Goal: Task Accomplishment & Management: Manage account settings

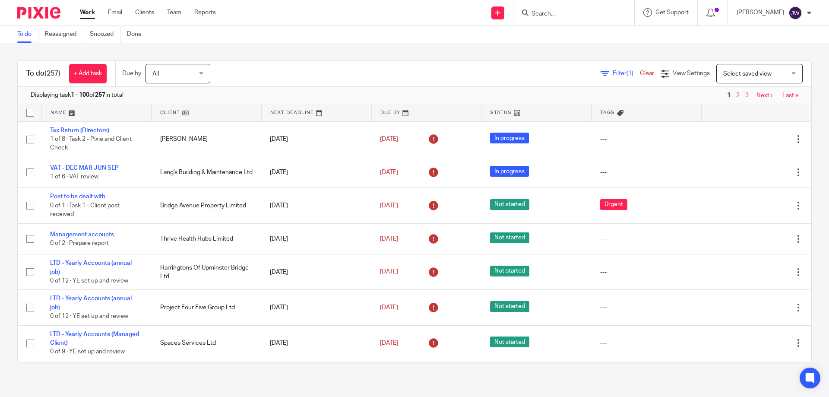
scroll to position [691, 0]
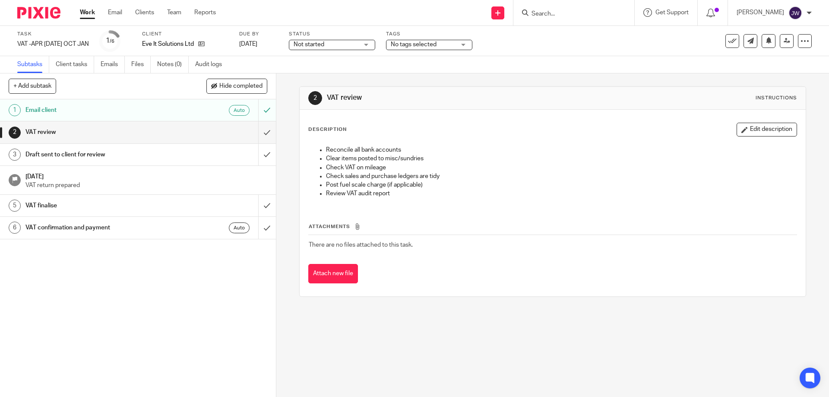
click at [344, 41] on span "Not started" at bounding box center [326, 44] width 65 height 9
click at [396, 43] on span "No tags selected" at bounding box center [414, 44] width 46 height 6
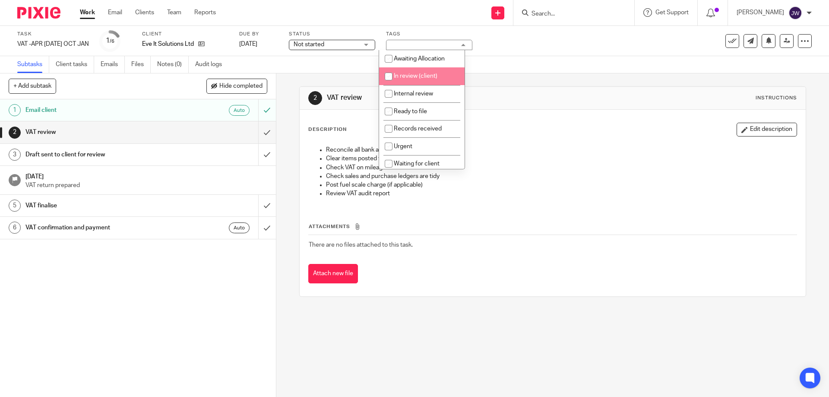
click at [424, 77] on span "In review (client)" at bounding box center [416, 76] width 44 height 6
checkbox input "true"
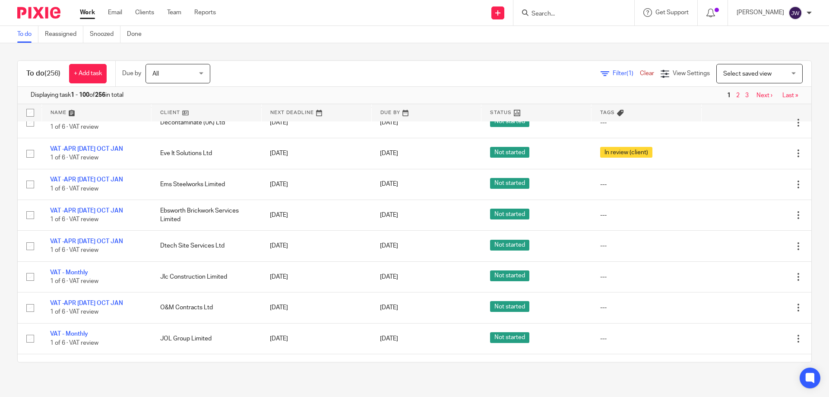
scroll to position [734, 0]
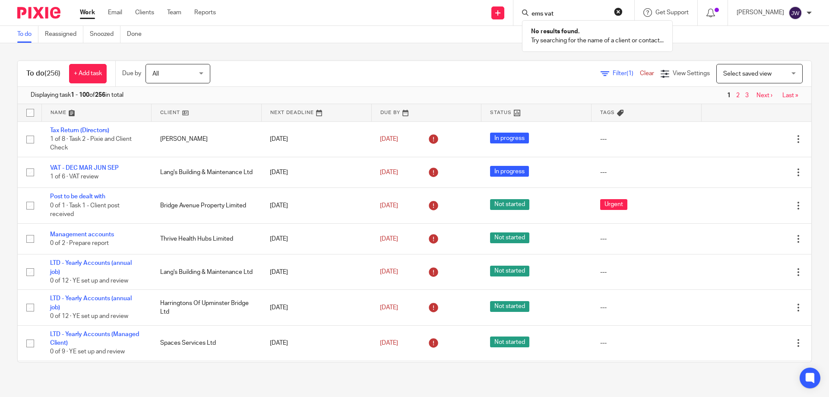
drag, startPoint x: 581, startPoint y: 13, endPoint x: 558, endPoint y: 12, distance: 22.9
click at [558, 12] on input "ems vat" at bounding box center [570, 14] width 78 height 8
type input "ems ste"
click at [587, 38] on link at bounding box center [622, 37] width 187 height 20
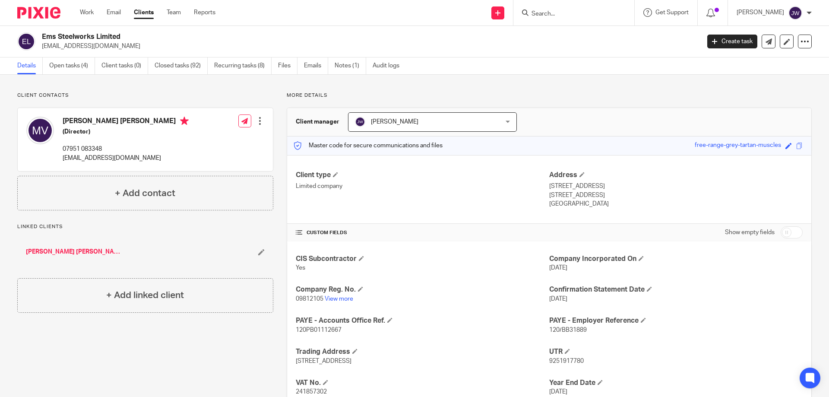
click at [575, 22] on div at bounding box center [574, 12] width 121 height 25
click at [579, 17] on form at bounding box center [577, 12] width 92 height 11
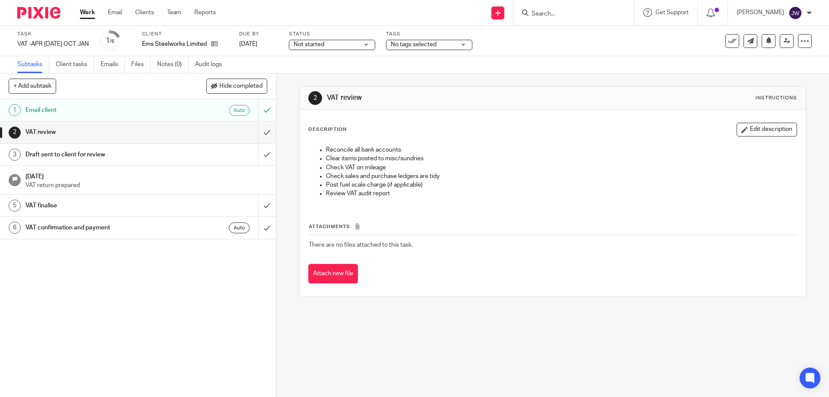
click at [321, 46] on span "Not started" at bounding box center [326, 44] width 65 height 9
click at [400, 40] on span "No tags selected" at bounding box center [423, 44] width 65 height 9
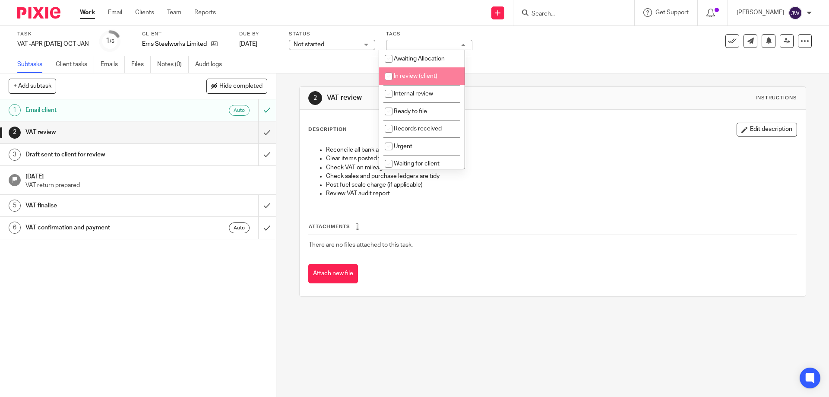
click at [436, 82] on li "In review (client)" at bounding box center [422, 76] width 86 height 18
checkbox input "true"
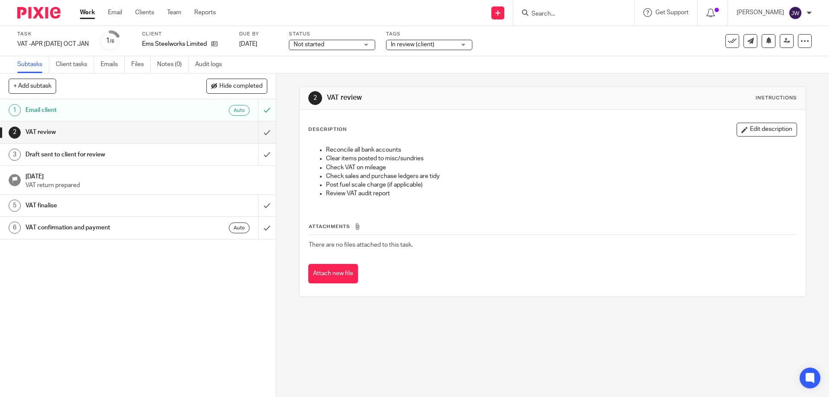
click at [430, 43] on span "In review (client)" at bounding box center [423, 44] width 65 height 9
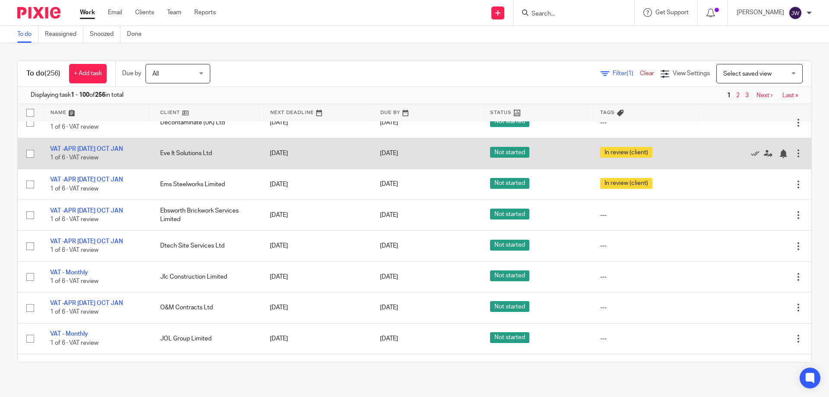
scroll to position [821, 0]
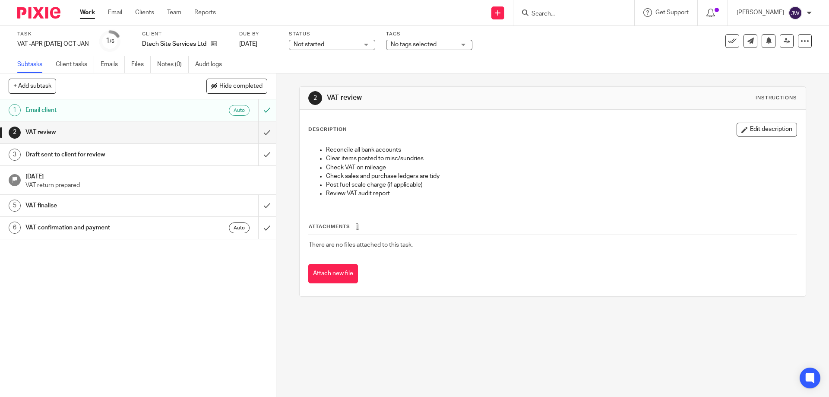
click at [352, 48] on div "Not started Not started" at bounding box center [332, 45] width 86 height 10
click at [403, 44] on span "No tags selected" at bounding box center [414, 44] width 46 height 6
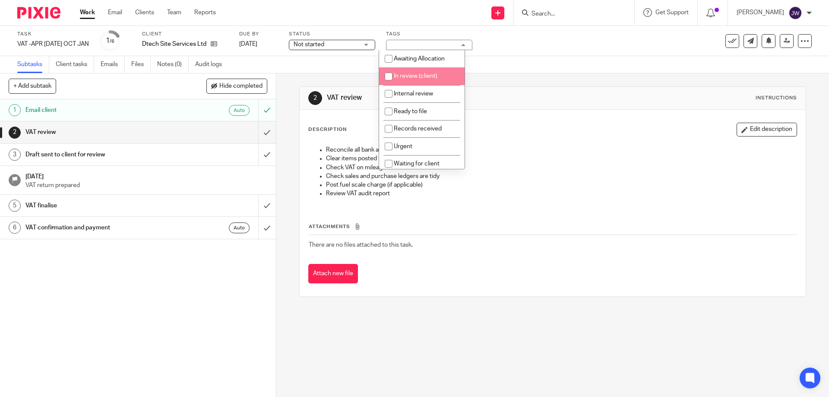
click at [409, 80] on li "In review (client)" at bounding box center [422, 76] width 86 height 18
checkbox input "true"
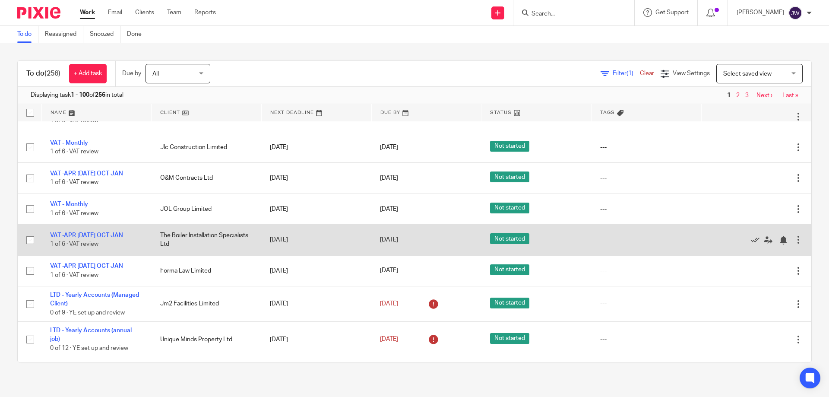
scroll to position [864, 0]
